Goal: Task Accomplishment & Management: Use online tool/utility

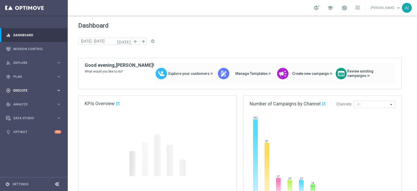
click at [27, 77] on span "Plan" at bounding box center [34, 76] width 43 height 3
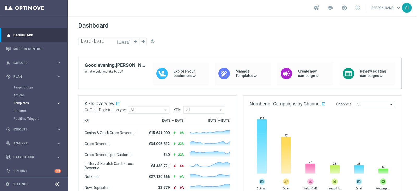
click at [26, 102] on span "Templates" at bounding box center [32, 102] width 37 height 3
click at [21, 109] on link "Optimail" at bounding box center [35, 111] width 38 height 4
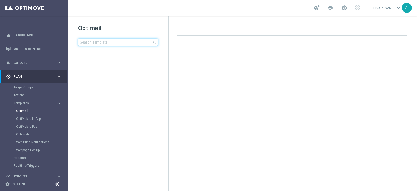
click at [97, 42] on input at bounding box center [118, 42] width 80 height 7
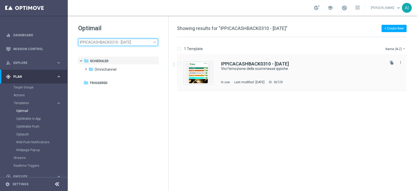
type input "IPPICACASHBACK0310 - [DATE]"
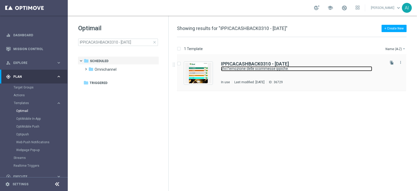
click at [250, 67] on link "Vivi l'emozione delle scommesse ippiche." at bounding box center [296, 68] width 151 height 5
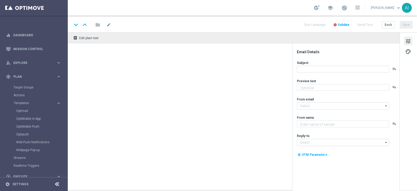
type textarea "Fino a 100€ di bonus."
type input "[EMAIL_ADDRESS][DOMAIN_NAME]"
type textarea "Sisal"
type input "[EMAIL_ADDRESS][DOMAIN_NAME]"
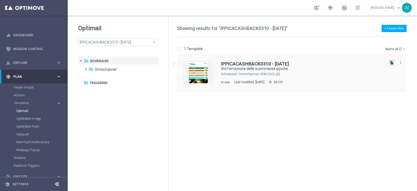
click at [391, 63] on icon "file_copy" at bounding box center [391, 62] width 4 height 4
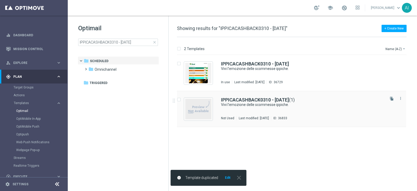
click at [332, 108] on div "IPPICACASHBACK0310 - [DATE] (1) Vivi l'emozione delle scommesse ippiche. Not Us…" at bounding box center [302, 108] width 163 height 23
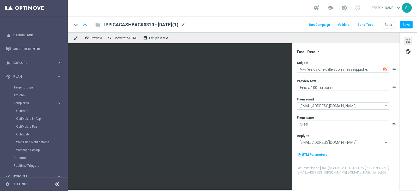
click at [149, 25] on span "IPPICACASHBACK0310 - [DATE](1)" at bounding box center [141, 25] width 74 height 6
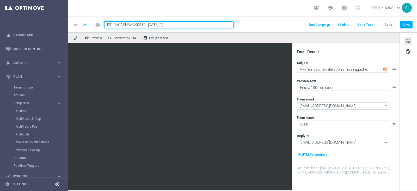
click at [140, 25] on input "IPPICACASHBACK0310 - [DATE](1)" at bounding box center [168, 24] width 129 height 7
type input "IPPICACASHBACK1010 - [DATE]"
click at [408, 24] on button "Save" at bounding box center [406, 24] width 13 height 7
drag, startPoint x: 171, startPoint y: 25, endPoint x: 0, endPoint y: 20, distance: 170.7
click at [0, 20] on main "equalizer Dashboard Mission Control" at bounding box center [208, 95] width 417 height 191
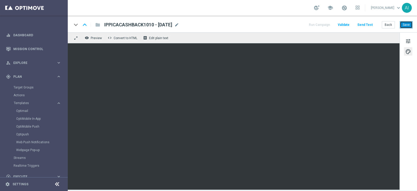
click at [407, 24] on button "Save" at bounding box center [406, 24] width 13 height 7
click at [406, 24] on button "Save" at bounding box center [406, 24] width 13 height 7
